Goal: Information Seeking & Learning: Learn about a topic

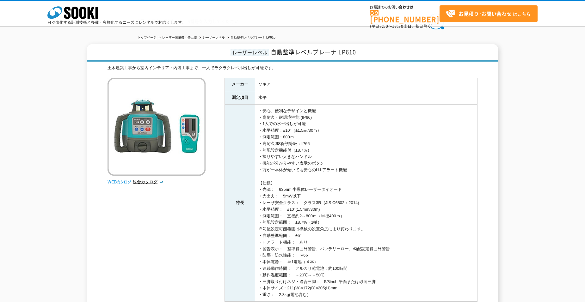
scroll to position [6, 0]
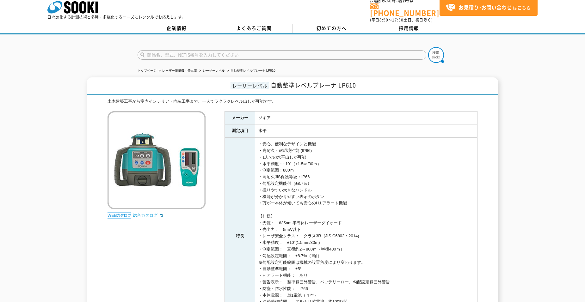
click at [145, 213] on link "総合カタログ" at bounding box center [148, 215] width 31 height 5
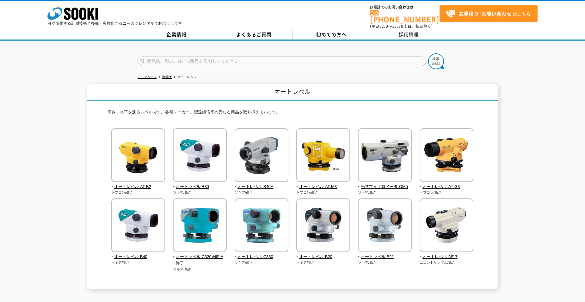
click at [162, 74] on li "測量機" at bounding box center [165, 77] width 14 height 7
click at [164, 75] on link "測量機" at bounding box center [166, 76] width 9 height 3
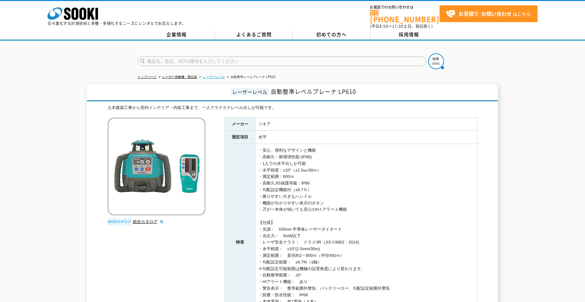
click at [220, 75] on link "レーザーレベル" at bounding box center [214, 76] width 22 height 3
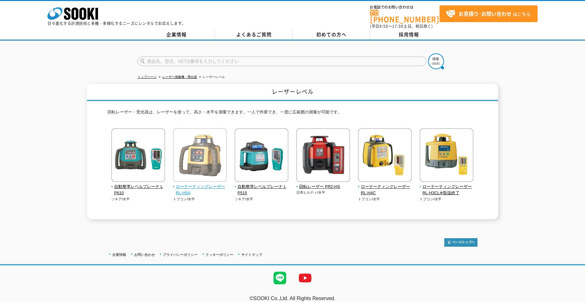
click at [185, 150] on img at bounding box center [200, 155] width 54 height 55
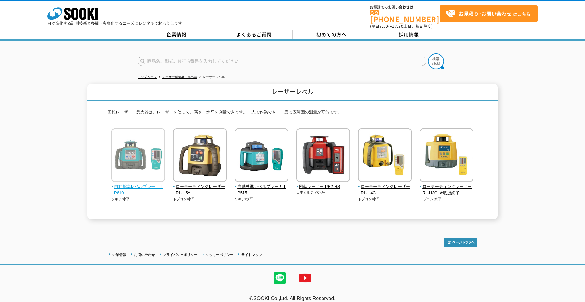
click at [148, 157] on img at bounding box center [138, 155] width 54 height 55
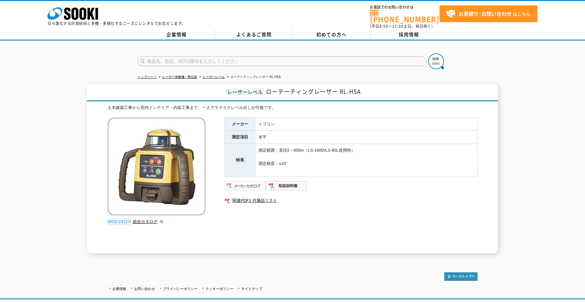
click at [244, 181] on img at bounding box center [245, 186] width 41 height 10
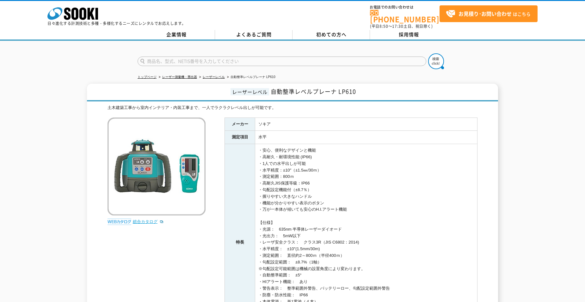
click at [141, 220] on link "総合カタログ" at bounding box center [148, 222] width 31 height 5
